Goal: Find specific fact: Find specific fact

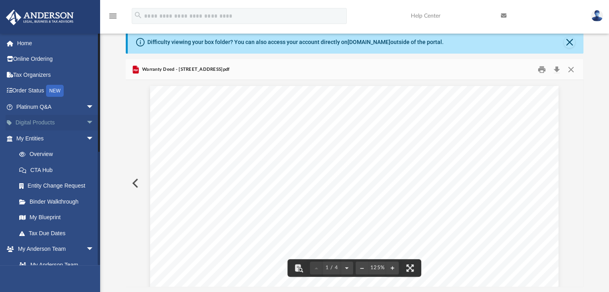
scroll to position [176, 451]
click at [33, 138] on link "My Entities arrow_drop_down" at bounding box center [56, 138] width 100 height 16
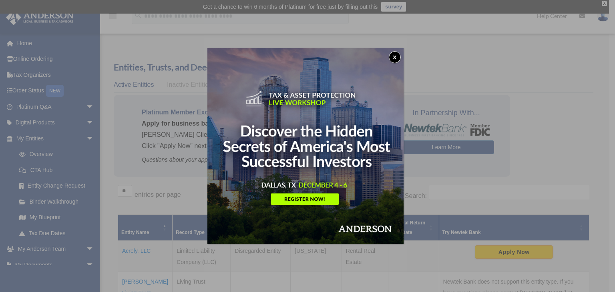
click at [395, 54] on button "x" at bounding box center [395, 57] width 12 height 12
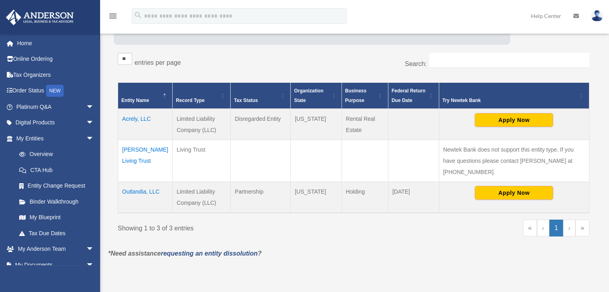
scroll to position [131, 0]
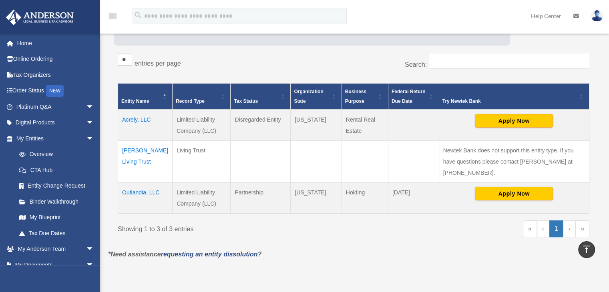
click at [142, 121] on td "Acrely, LLC" at bounding box center [145, 125] width 54 height 31
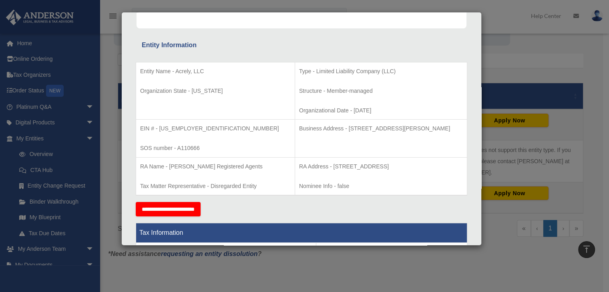
scroll to position [129, 0]
drag, startPoint x: 159, startPoint y: 126, endPoint x: 203, endPoint y: 122, distance: 44.1
click at [203, 123] on p "EIN # - [US_EMPLOYER_IDENTIFICATION_NUMBER]" at bounding box center [215, 128] width 150 height 10
copy p "[US_EMPLOYER_IDENTIFICATION_NUMBER]"
click at [150, 237] on th "Tax Information" at bounding box center [301, 233] width 331 height 20
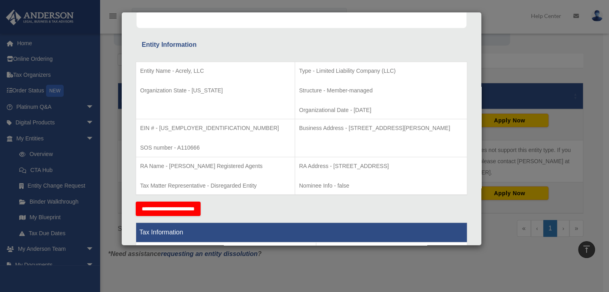
click at [147, 265] on div "Details × Articles Sent Organizational Date" at bounding box center [304, 146] width 609 height 292
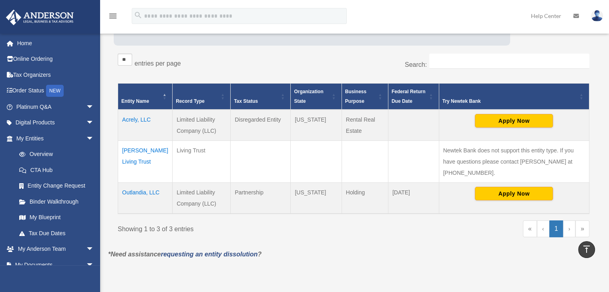
click at [140, 182] on td "Outlandia, LLC" at bounding box center [145, 197] width 54 height 31
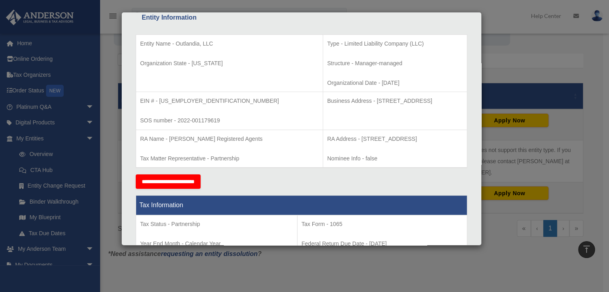
scroll to position [153, 0]
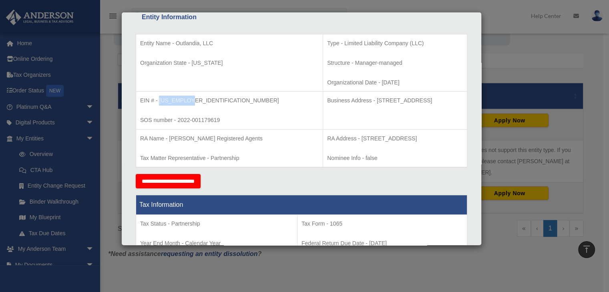
drag, startPoint x: 188, startPoint y: 101, endPoint x: 159, endPoint y: 98, distance: 29.4
click at [159, 98] on p "EIN # - [US_EMPLOYER_IDENTIFICATION_NUMBER]" at bounding box center [229, 101] width 178 height 10
copy p "[US_EMPLOYER_IDENTIFICATION_NUMBER]"
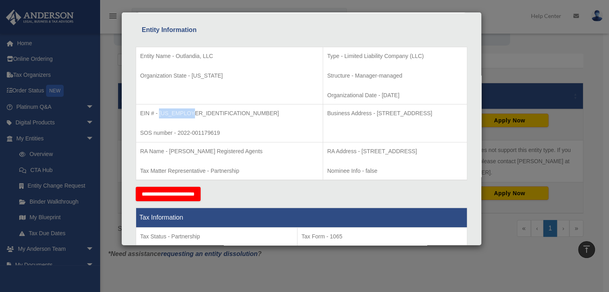
scroll to position [139, 0]
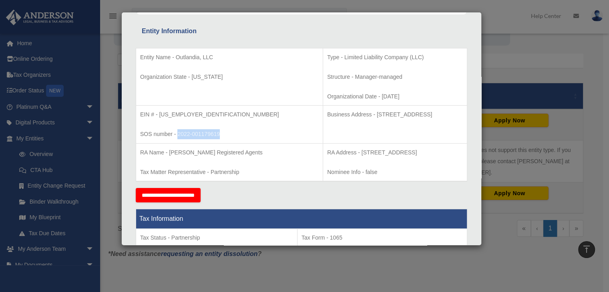
drag, startPoint x: 220, startPoint y: 135, endPoint x: 178, endPoint y: 136, distance: 42.1
click at [178, 136] on p "SOS number - 2022-001179619" at bounding box center [229, 134] width 178 height 10
copy p "2022-001179619"
click at [281, 276] on div "Details × Articles Sent Organizational Date" at bounding box center [304, 146] width 609 height 292
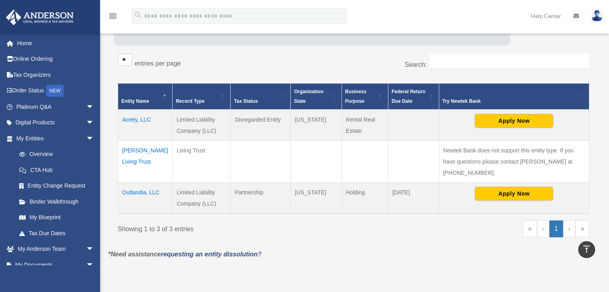
click at [145, 118] on td "Acrely, LLC" at bounding box center [145, 125] width 54 height 31
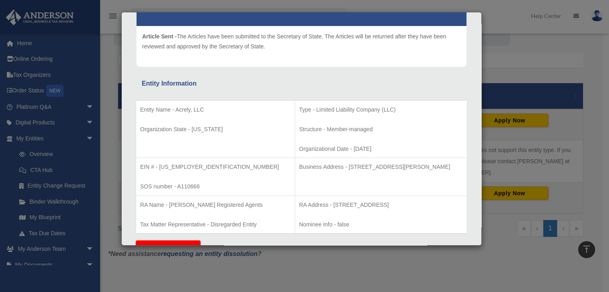
scroll to position [91, 0]
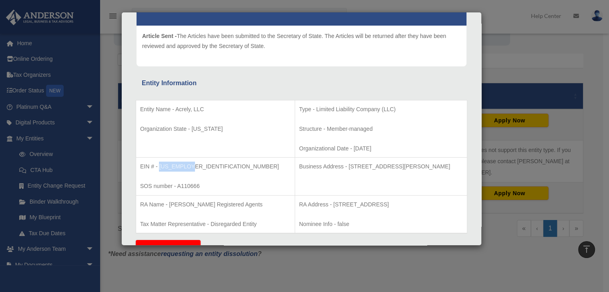
drag, startPoint x: 189, startPoint y: 167, endPoint x: 160, endPoint y: 167, distance: 29.6
click at [160, 167] on p "EIN # - [US_EMPLOYER_IDENTIFICATION_NUMBER]" at bounding box center [215, 167] width 150 height 10
copy p "[US_EMPLOYER_IDENTIFICATION_NUMBER]"
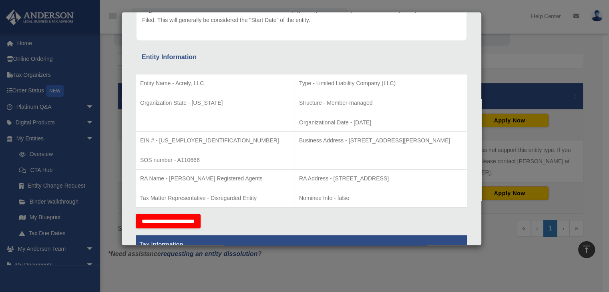
click at [315, 271] on div "Details × Articles Sent Organizational Date" at bounding box center [304, 146] width 609 height 292
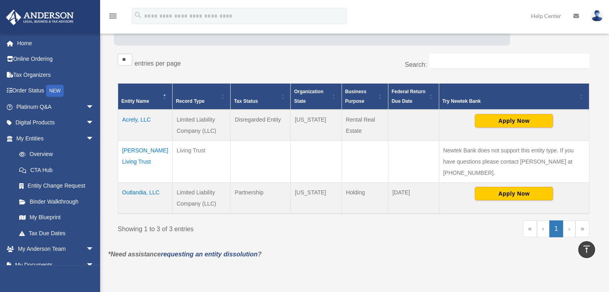
click at [154, 182] on td "Outlandia, LLC" at bounding box center [145, 197] width 54 height 31
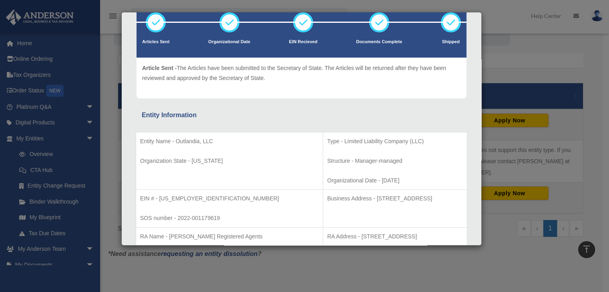
scroll to position [52, 0]
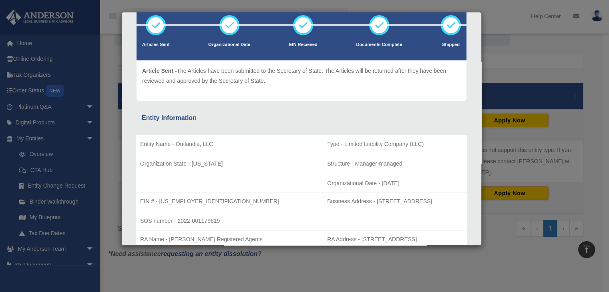
click at [318, 277] on div "Details × Articles Sent Organizational Date" at bounding box center [304, 146] width 609 height 292
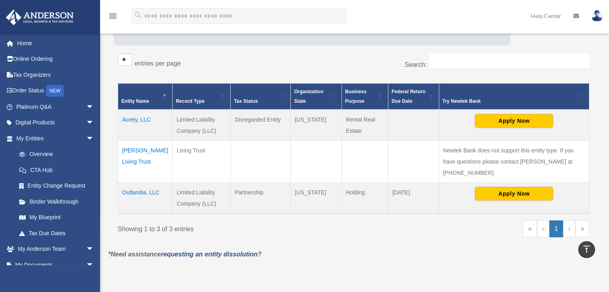
click at [141, 182] on td "Outlandia, LLC" at bounding box center [145, 197] width 54 height 31
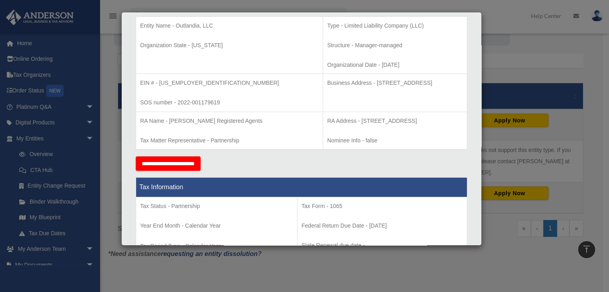
scroll to position [170, 0]
click at [137, 266] on div "Details × Articles Sent Organizational Date" at bounding box center [304, 146] width 609 height 292
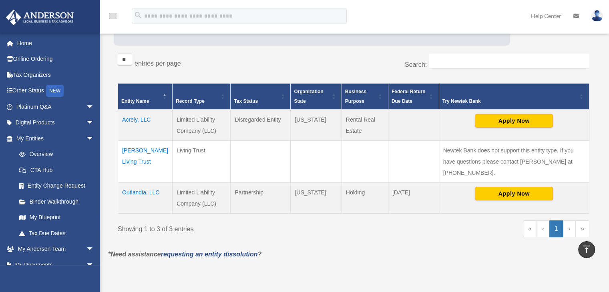
click at [153, 118] on td "Acrely, LLC" at bounding box center [145, 125] width 54 height 31
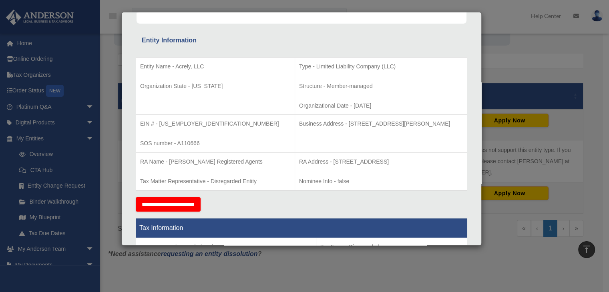
scroll to position [142, 0]
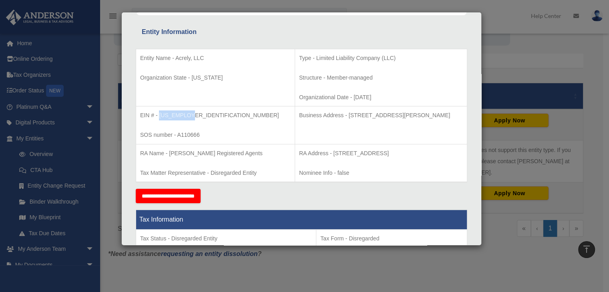
drag, startPoint x: 192, startPoint y: 118, endPoint x: 158, endPoint y: 116, distance: 33.3
click at [158, 116] on p "EIN # - [US_EMPLOYER_IDENTIFICATION_NUMBER]" at bounding box center [215, 115] width 150 height 10
copy p "[US_EMPLOYER_IDENTIFICATION_NUMBER]"
drag, startPoint x: 203, startPoint y: 135, endPoint x: 175, endPoint y: 137, distance: 28.5
click at [175, 137] on p "SOS number - A110666" at bounding box center [215, 135] width 150 height 10
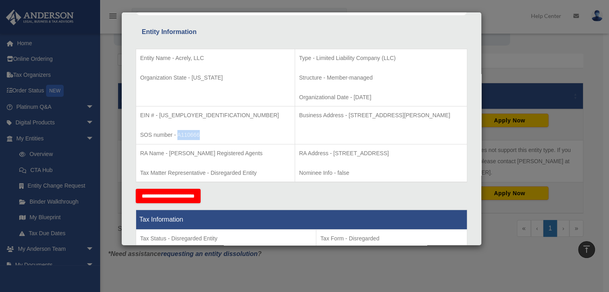
copy p "A110666"
drag, startPoint x: 322, startPoint y: 115, endPoint x: 447, endPoint y: 121, distance: 125.0
click at [447, 121] on td "Business Address - [STREET_ADDRESS][PERSON_NAME]" at bounding box center [381, 125] width 172 height 38
copy p "[STREET_ADDRESS][PERSON_NAME]"
